Goal: Task Accomplishment & Management: Use online tool/utility

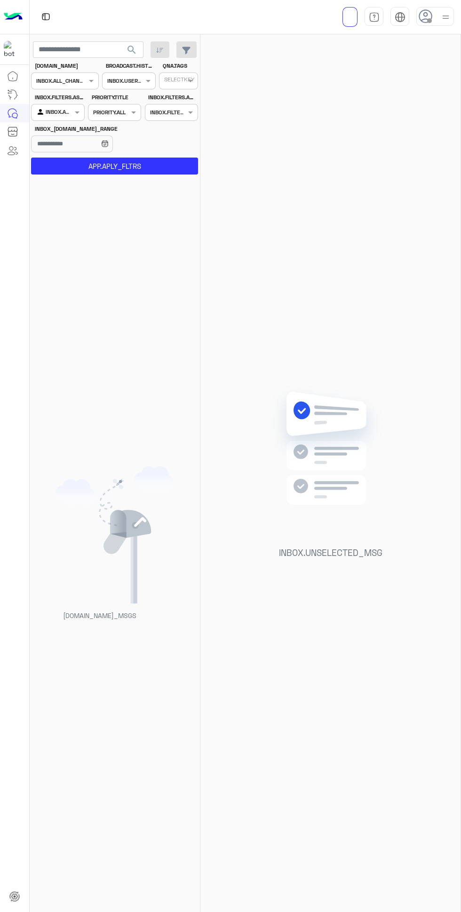
click at [438, 8] on div at bounding box center [435, 16] width 38 height 19
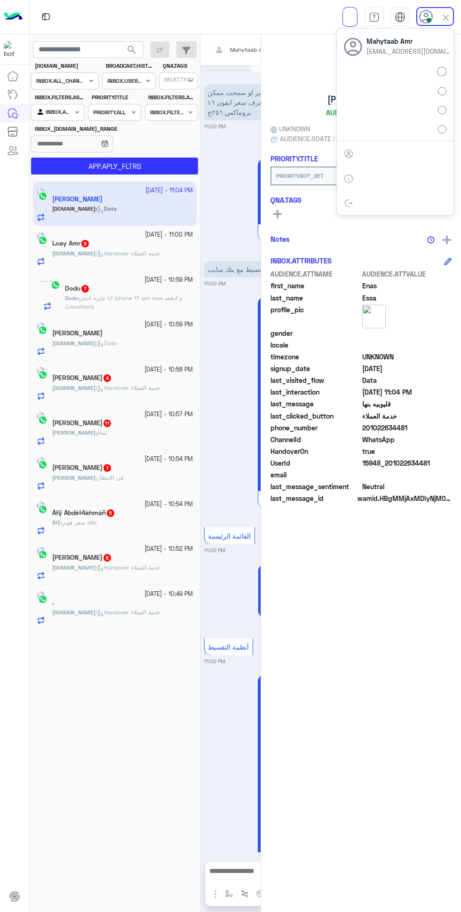
scroll to position [1498, 0]
